Goal: Transaction & Acquisition: Purchase product/service

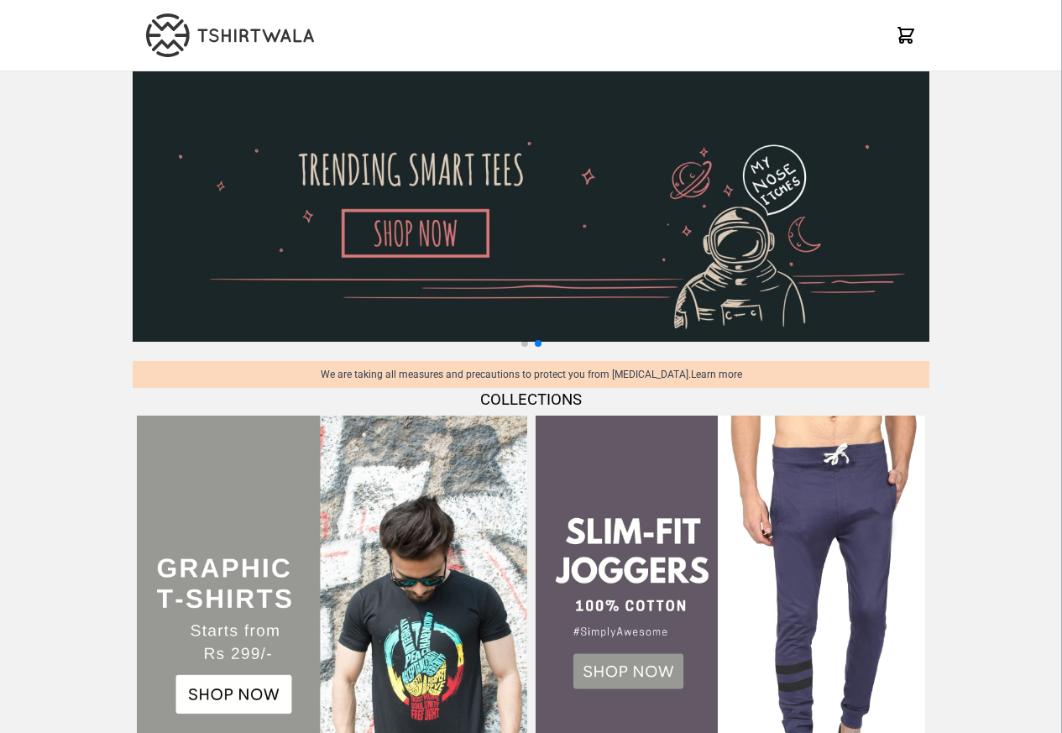
click at [391, 415] on td at bounding box center [332, 610] width 398 height 398
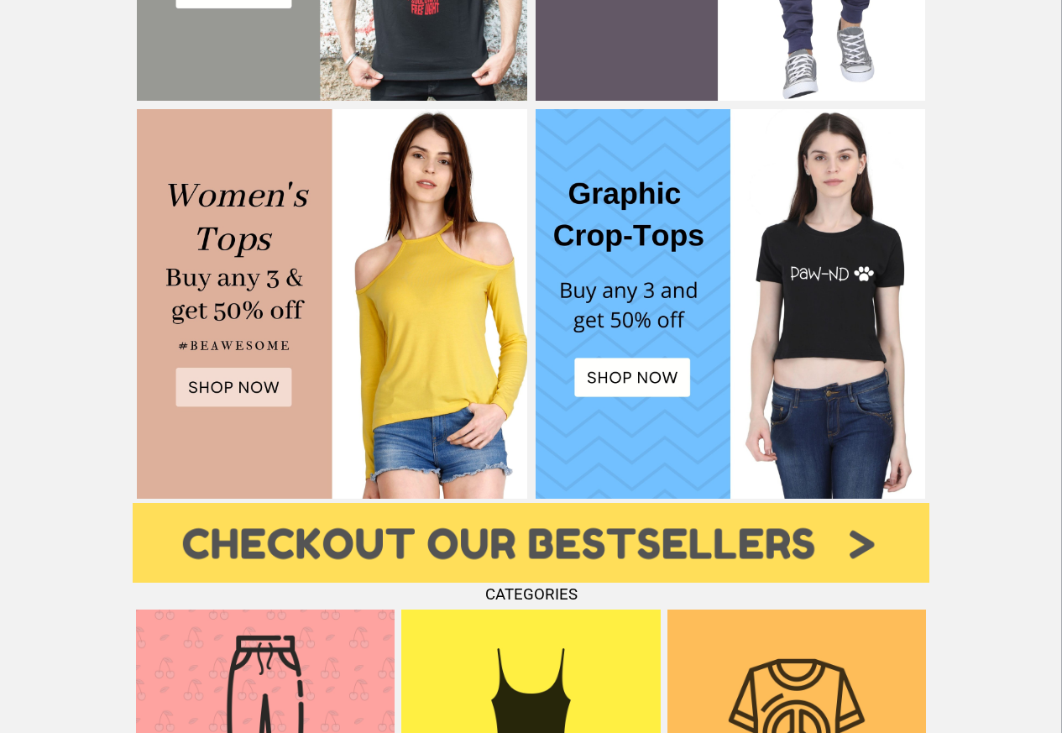
scroll to position [563, 0]
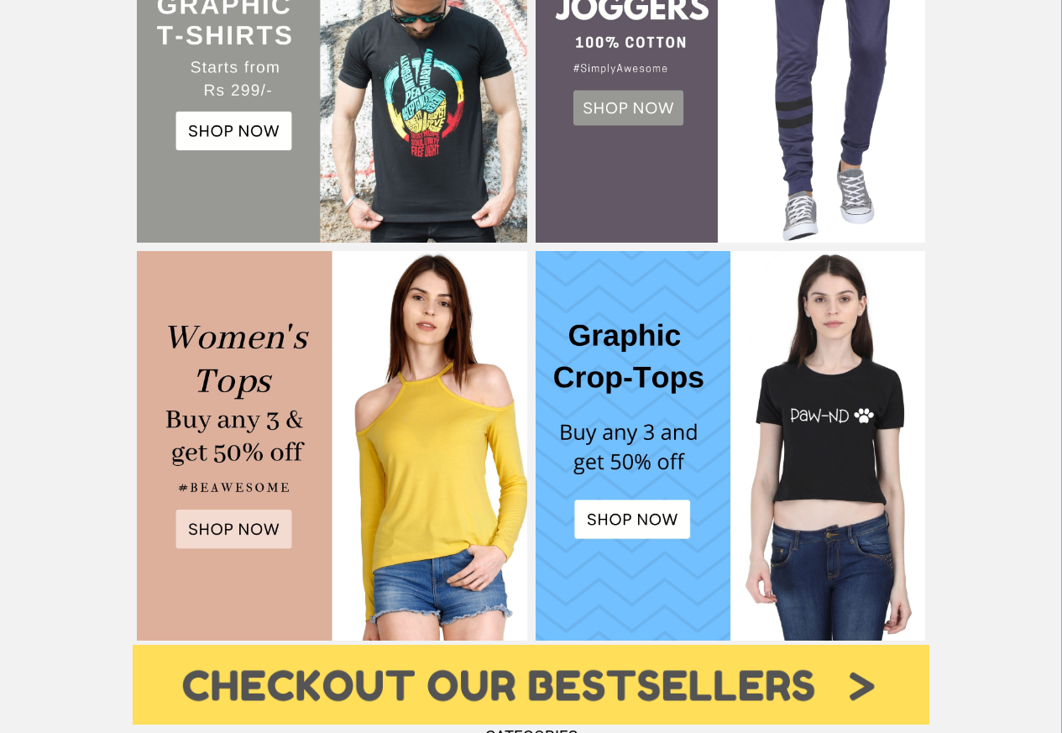
click at [221, 133] on img at bounding box center [332, 47] width 390 height 390
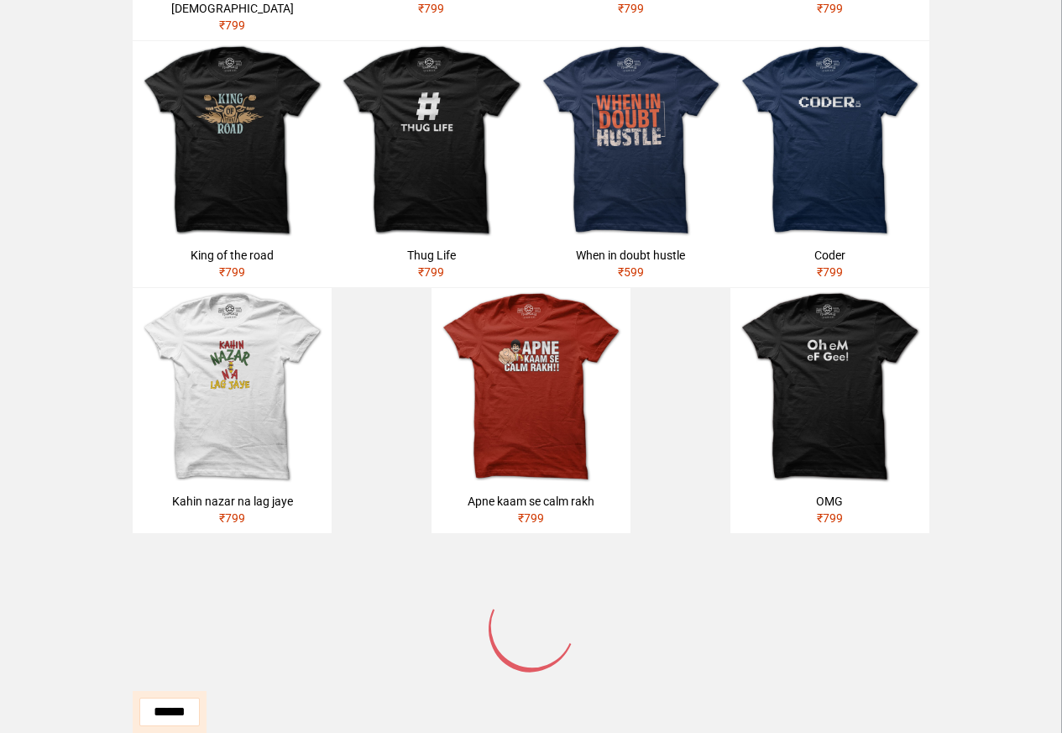
scroll to position [463, 0]
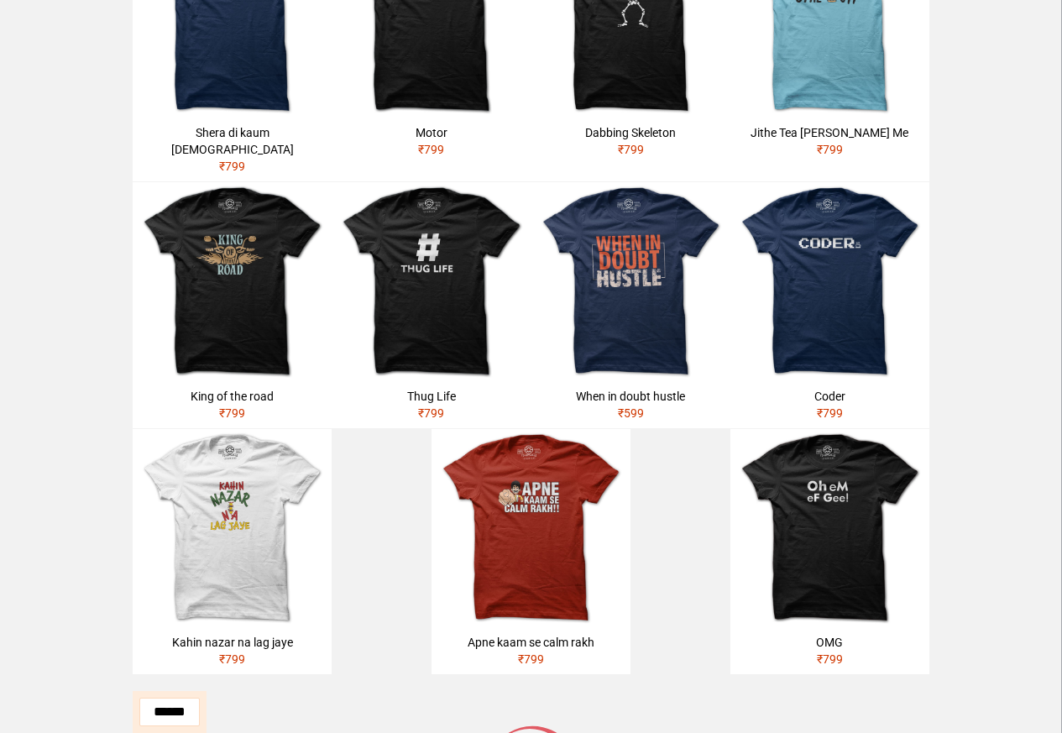
click at [216, 407] on div "King of the road ₹ 799" at bounding box center [232, 404] width 199 height 47
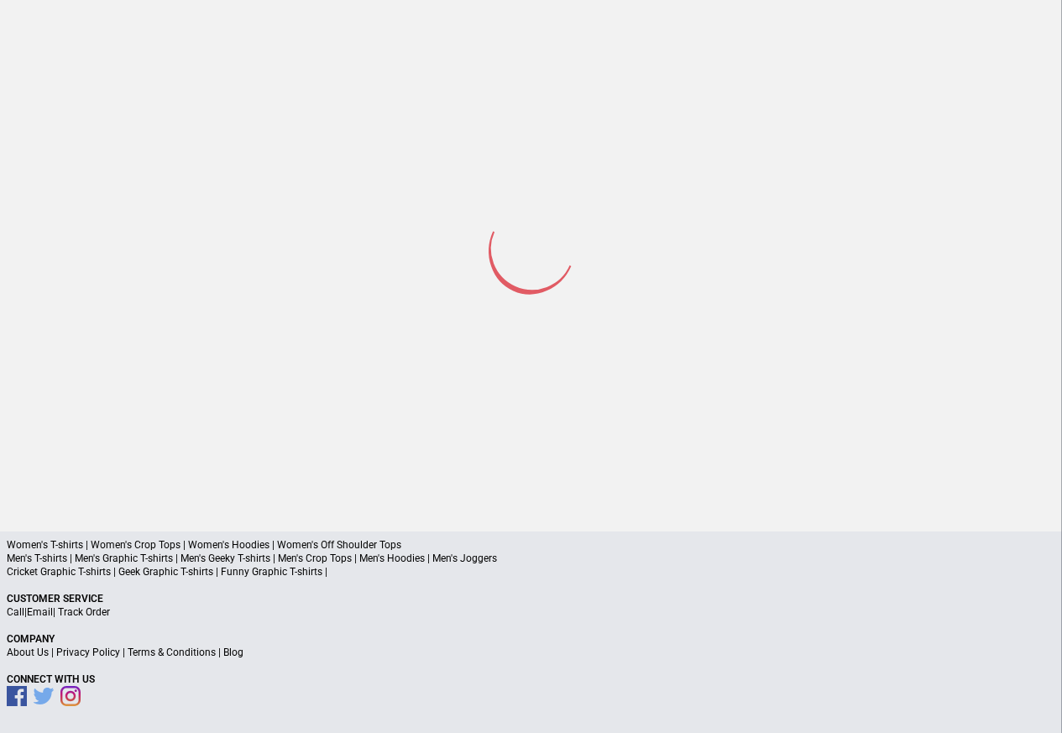
scroll to position [80, 0]
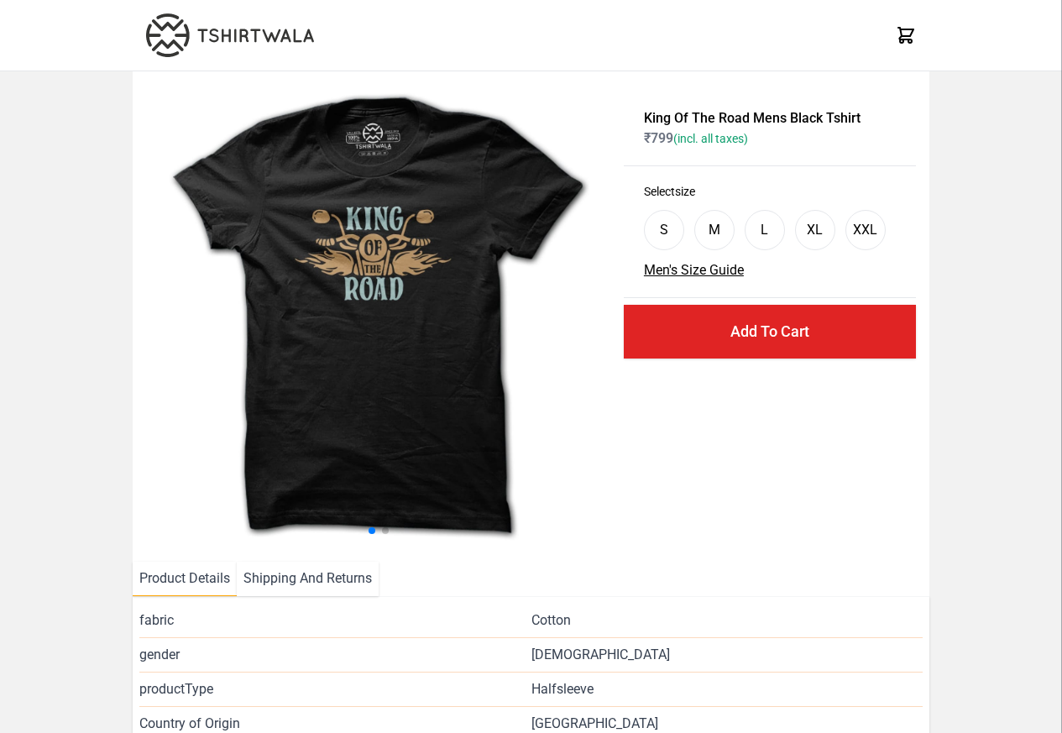
scroll to position [80, 0]
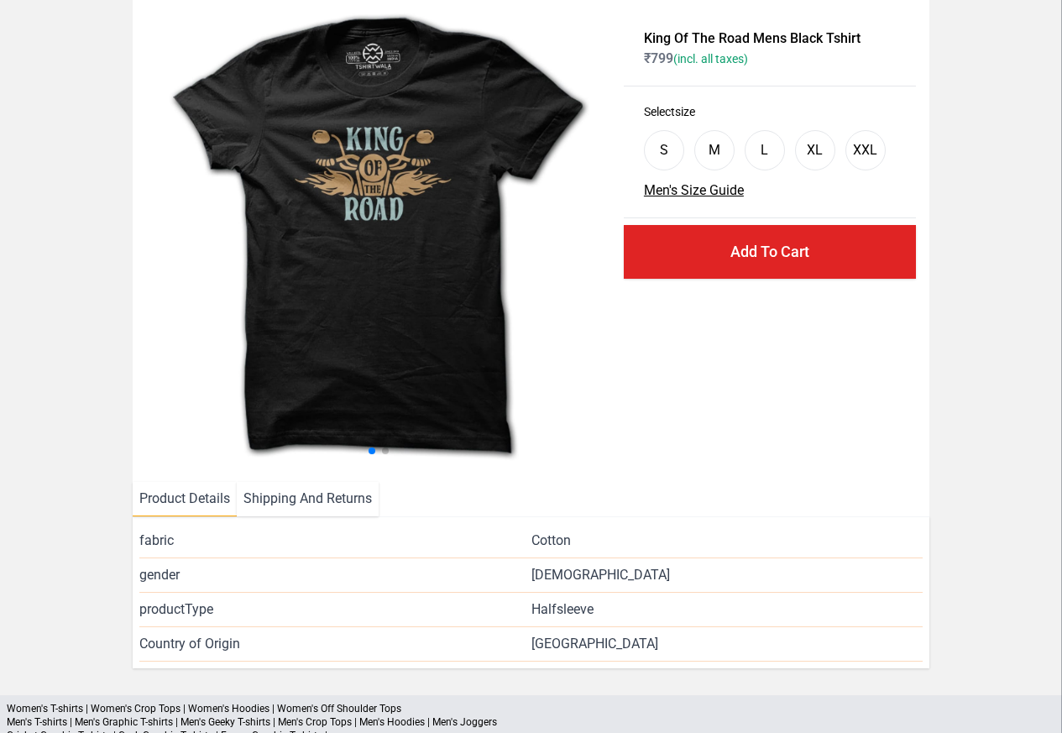
select select "*********"
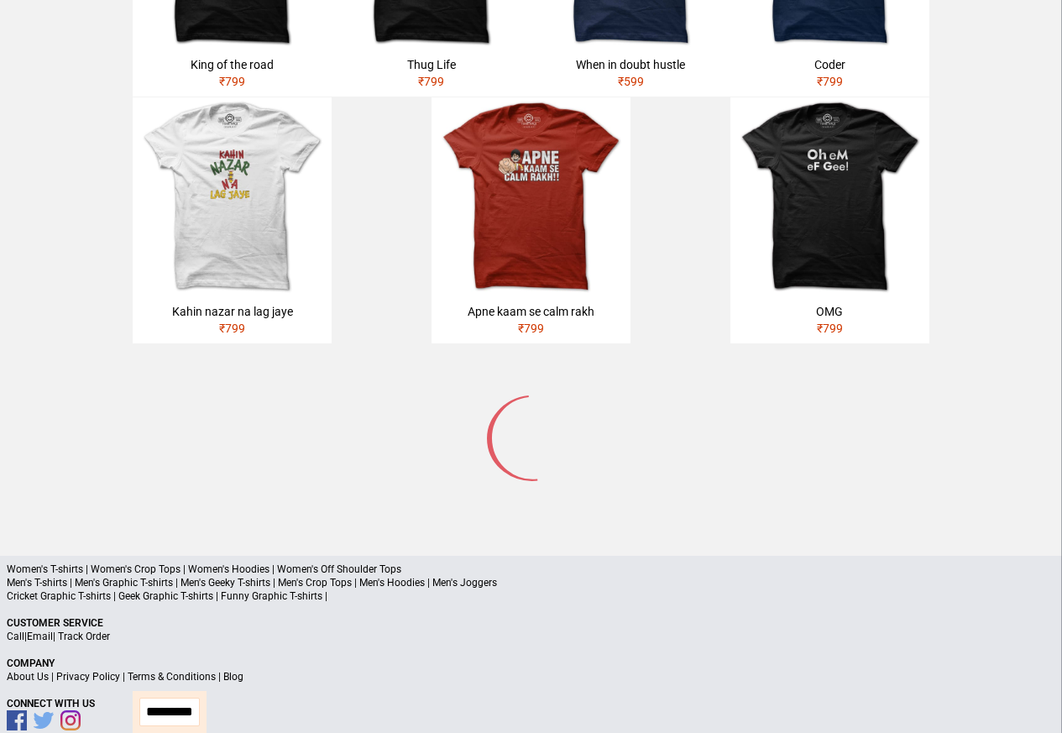
scroll to position [802, 0]
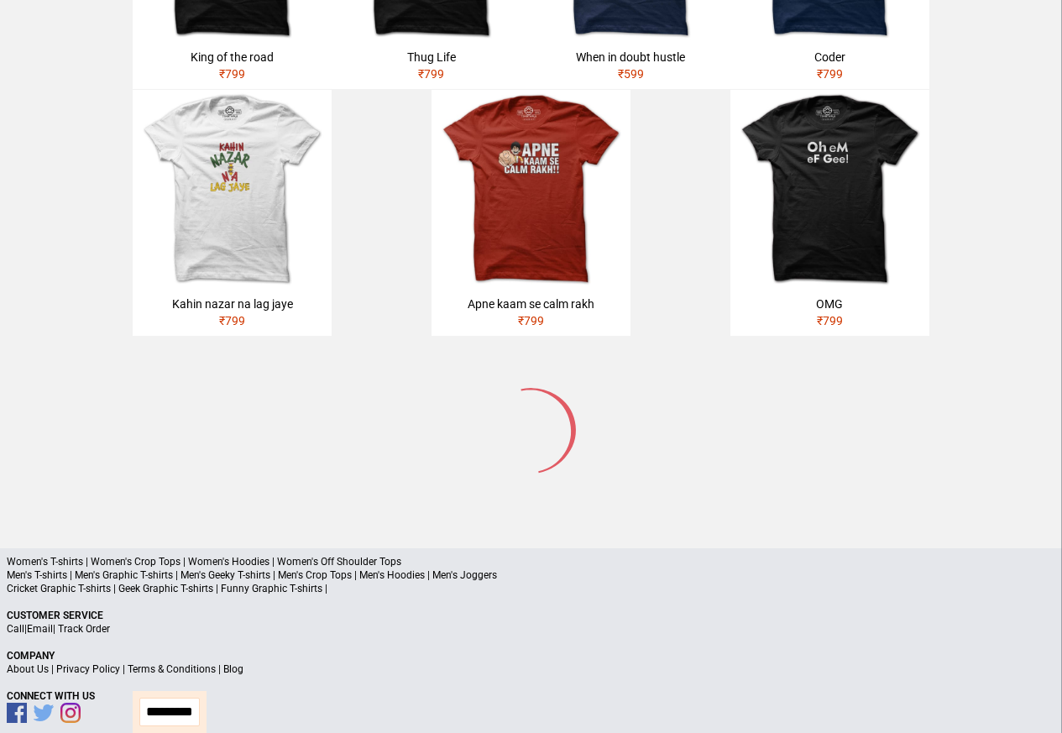
click at [165, 568] on p "Men's T-shirts | Men's Graphic T-shirts | Men's Geeky T-shirts | Men's Crop Top…" at bounding box center [531, 574] width 1048 height 13
click at [194, 568] on p "Men's T-shirts | Men's Graphic T-shirts | Men's Geeky T-shirts | Men's Crop Top…" at bounding box center [531, 574] width 1048 height 13
click at [181, 568] on p "Men's T-shirts | Men's Graphic T-shirts | Men's Geeky T-shirts | Men's Crop Top…" at bounding box center [531, 574] width 1048 height 13
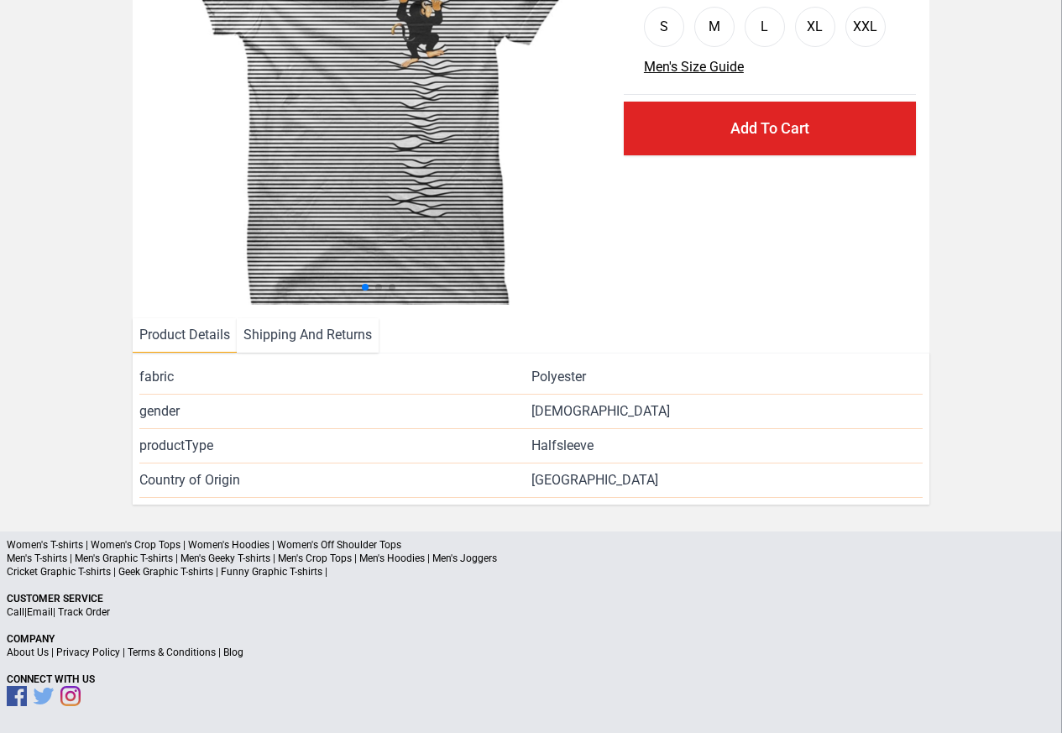
scroll to position [203, 0]
click at [300, 335] on li "Shipping And Returns" at bounding box center [308, 335] width 142 height 34
